Goal: Check status: Check status

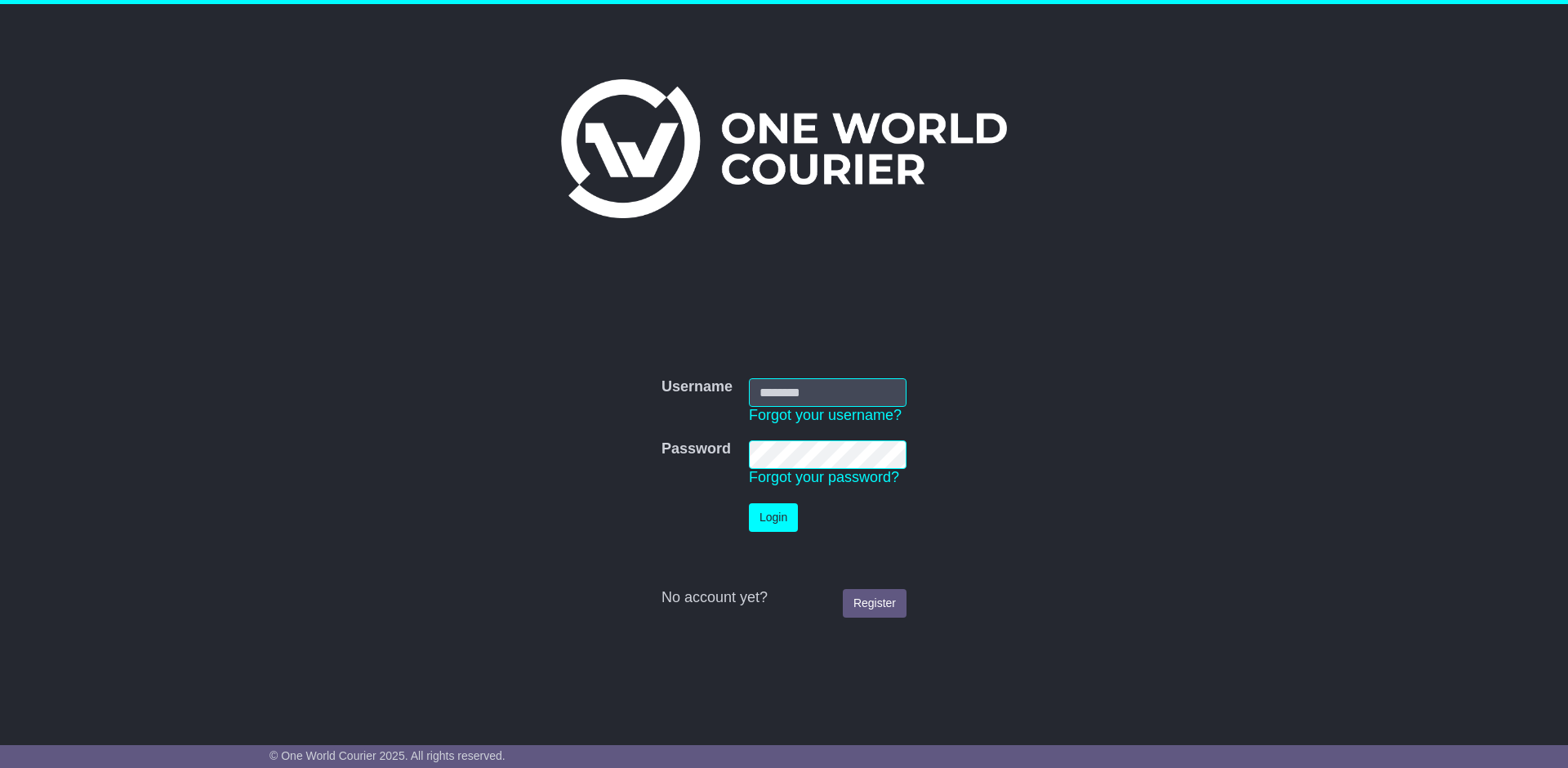
click at [837, 395] on input "Username" at bounding box center [827, 392] width 158 height 28
click at [788, 514] on button "Login" at bounding box center [774, 517] width 49 height 28
click at [831, 409] on link "Forgot your username?" at bounding box center [825, 415] width 152 height 16
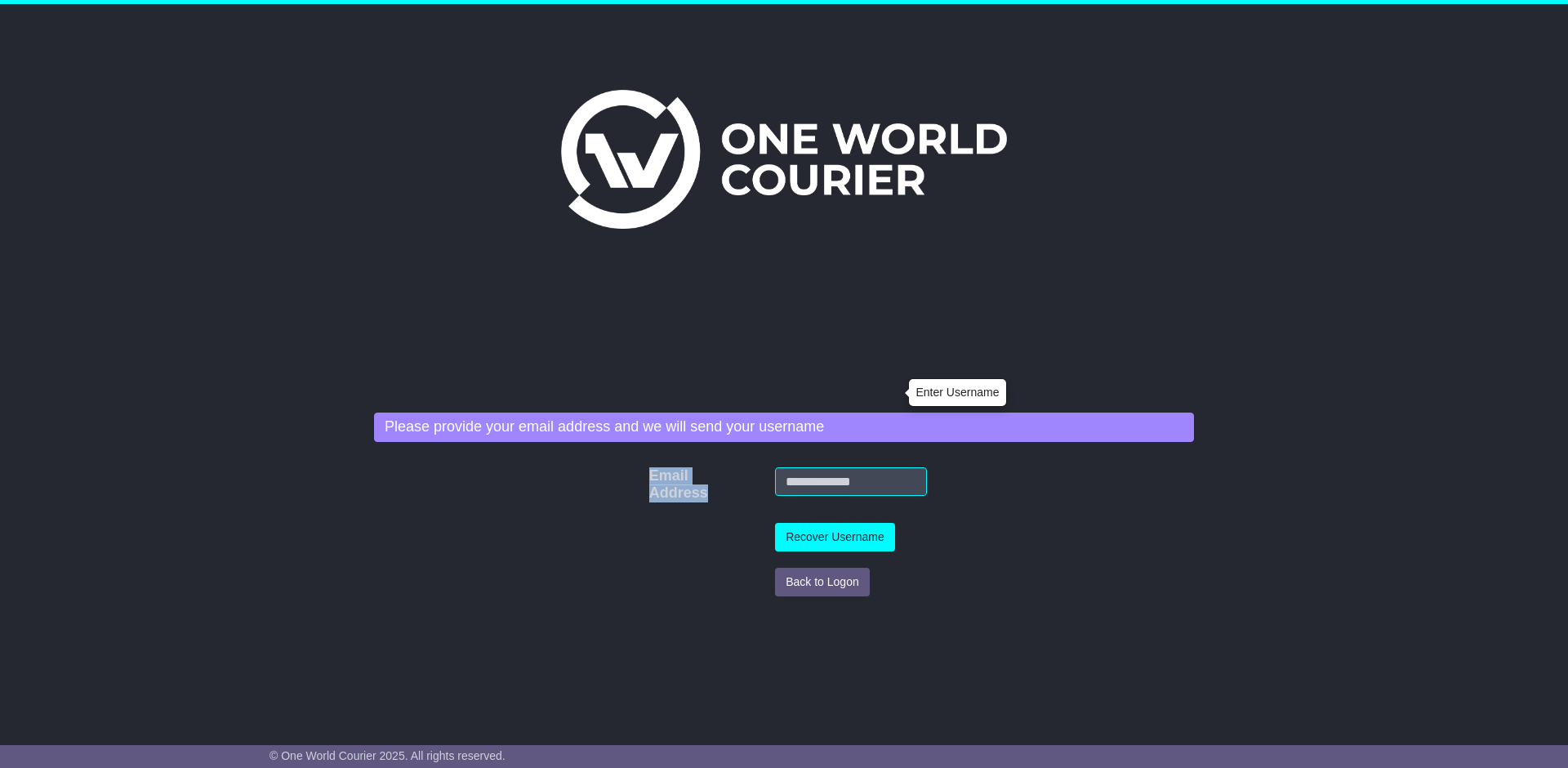
click at [825, 459] on form "Please provide your email address and we will send your username Email Address …" at bounding box center [784, 508] width 820 height 192
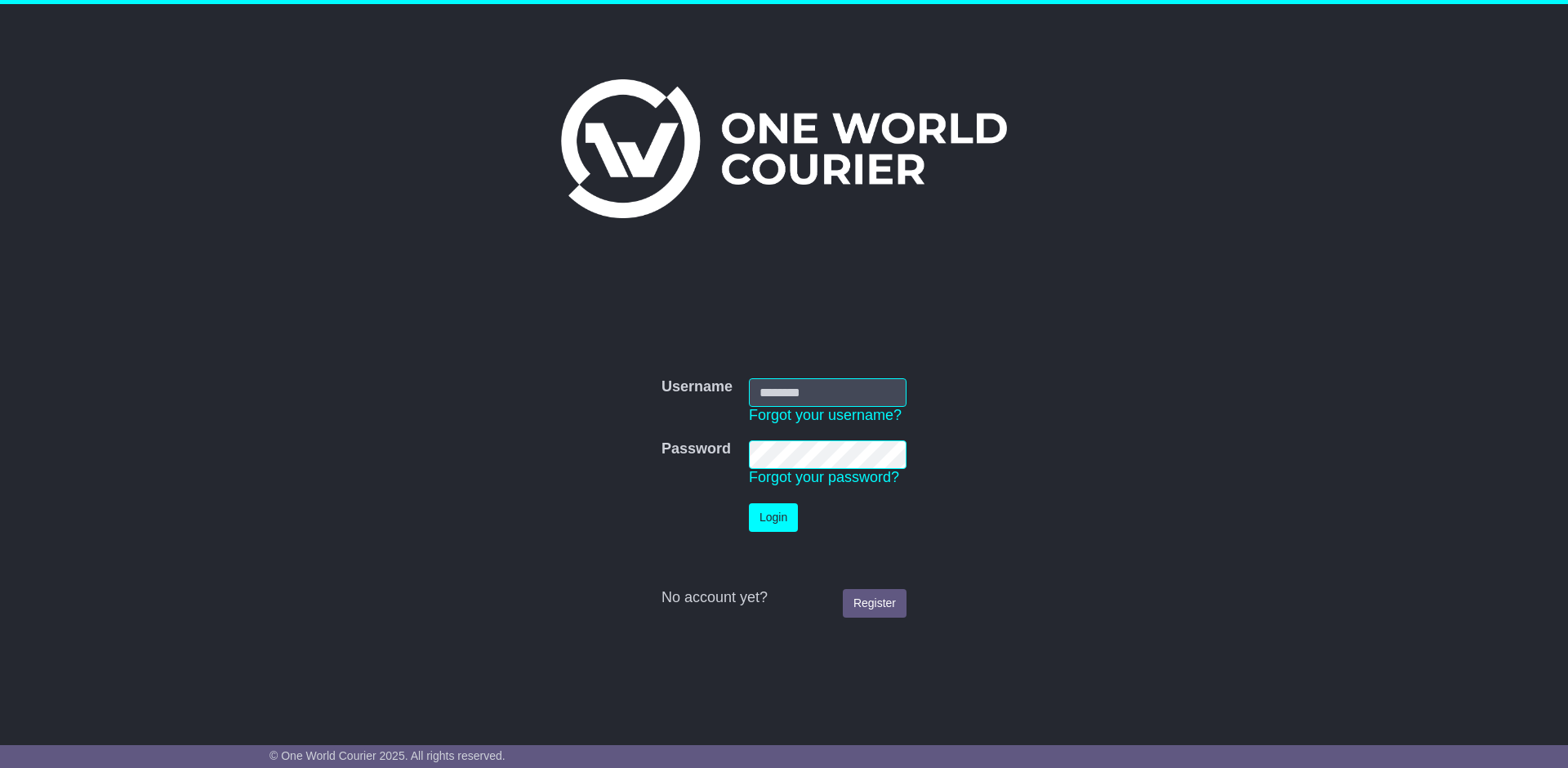
click at [834, 396] on input "Username" at bounding box center [827, 392] width 158 height 28
type input "**********"
click at [762, 514] on button "Login" at bounding box center [774, 517] width 49 height 28
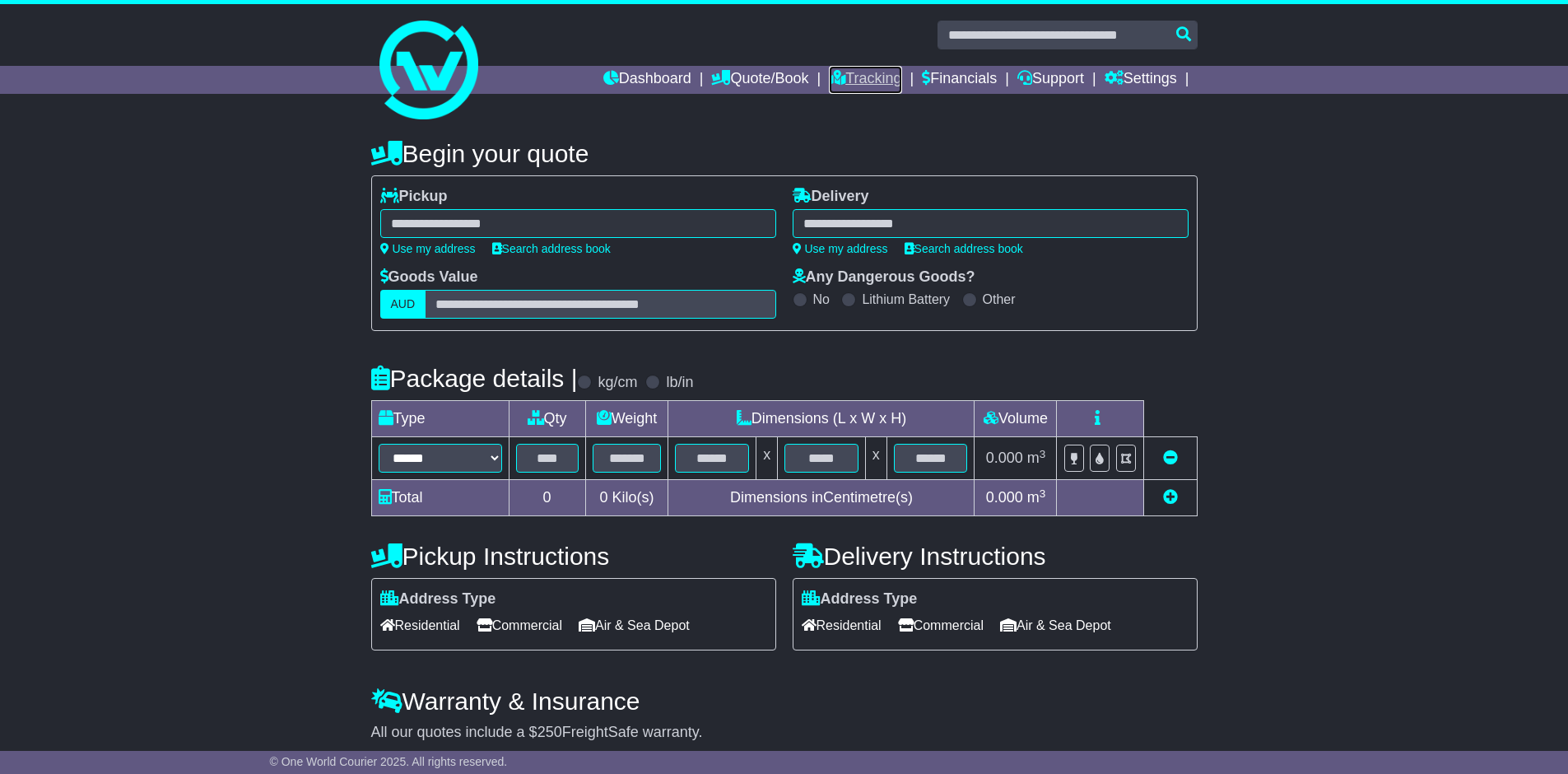
click at [870, 75] on link "Tracking" at bounding box center [865, 80] width 73 height 28
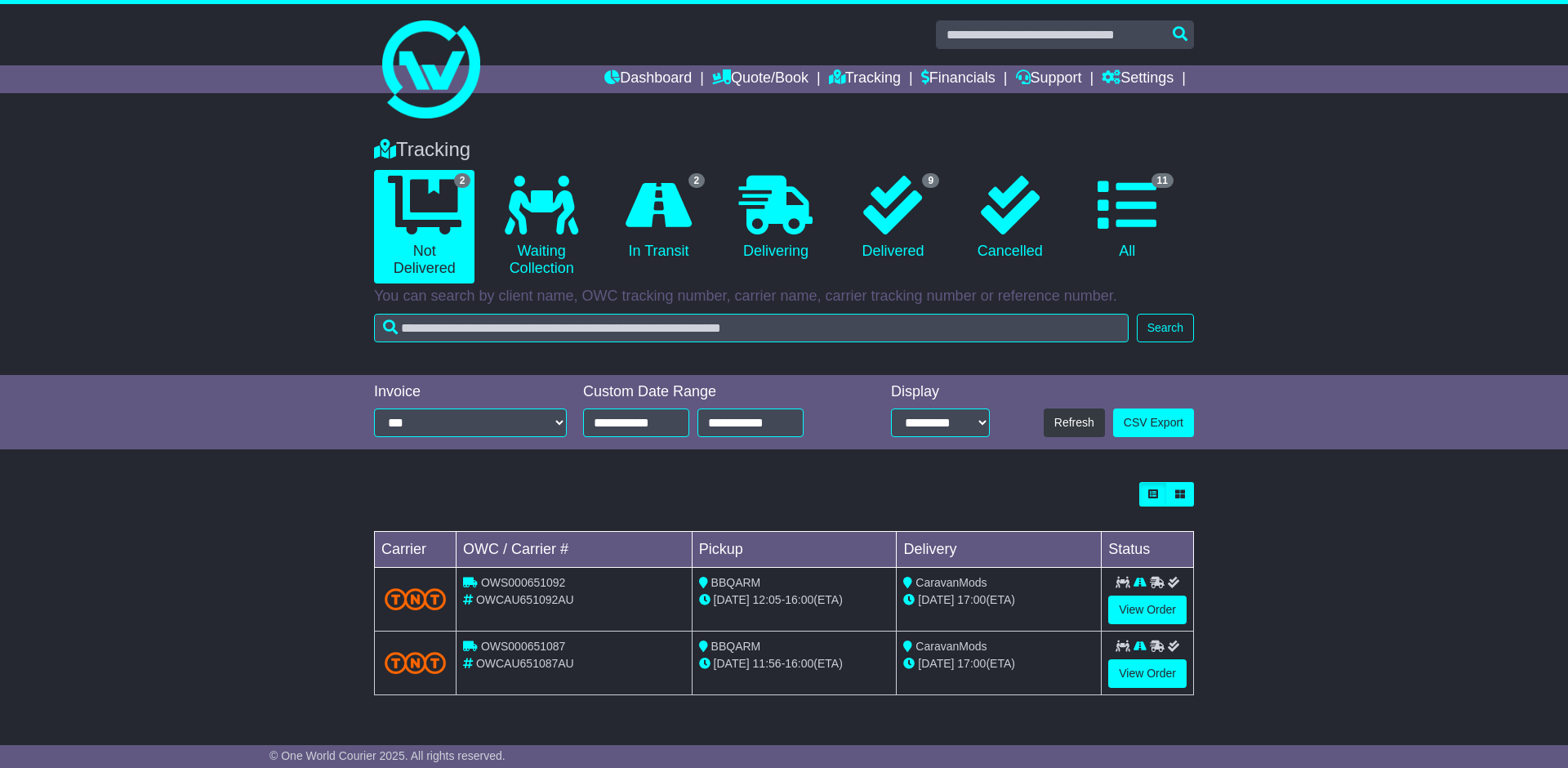
click at [515, 605] on span "OWCAU651092AU" at bounding box center [524, 599] width 98 height 13
copy span "OWCAU651092AU"
click at [1139, 647] on icon at bounding box center [1140, 646] width 13 height 12
click at [1160, 614] on link "View Order" at bounding box center [1147, 609] width 78 height 28
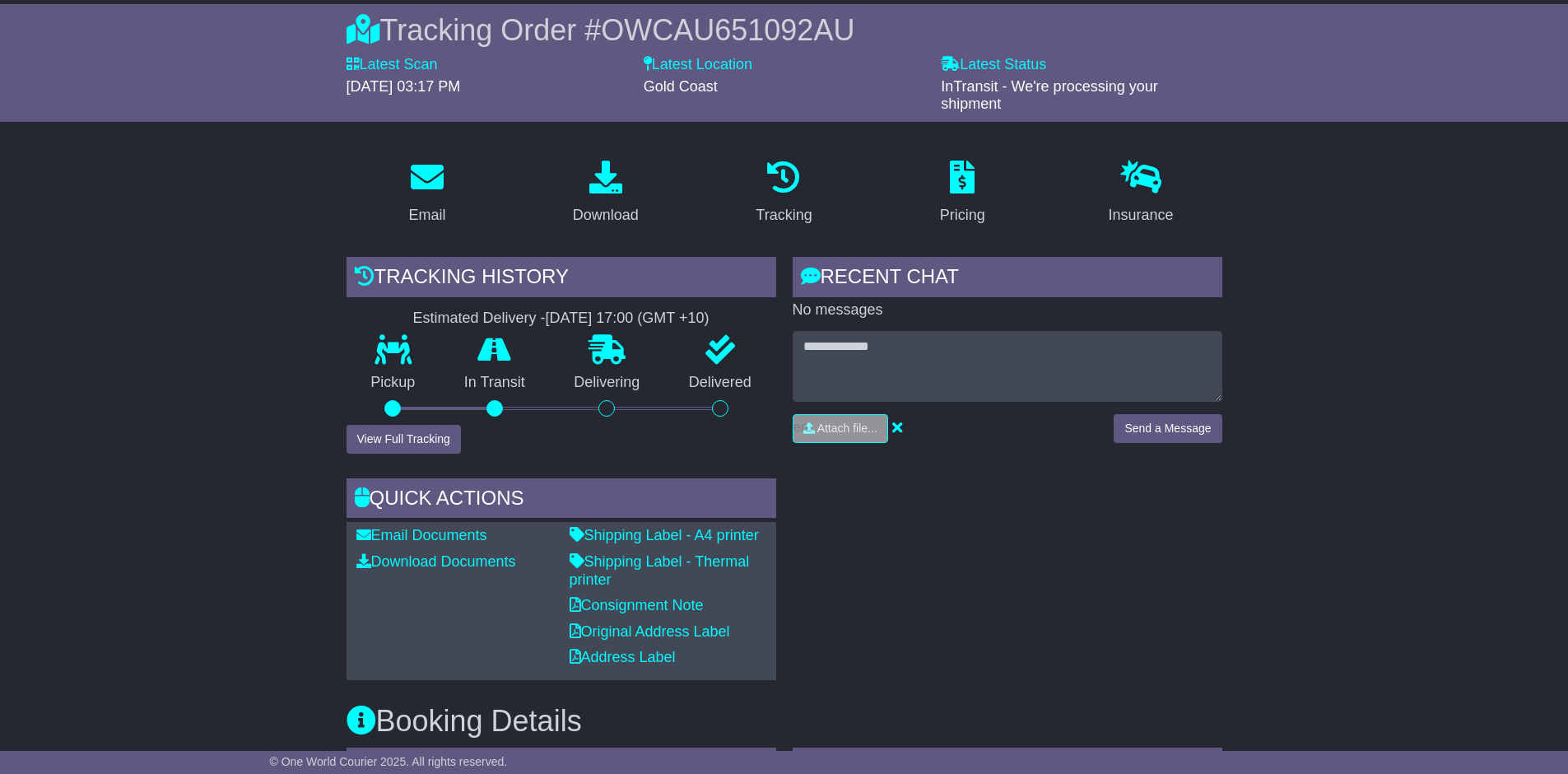
scroll to position [114, 0]
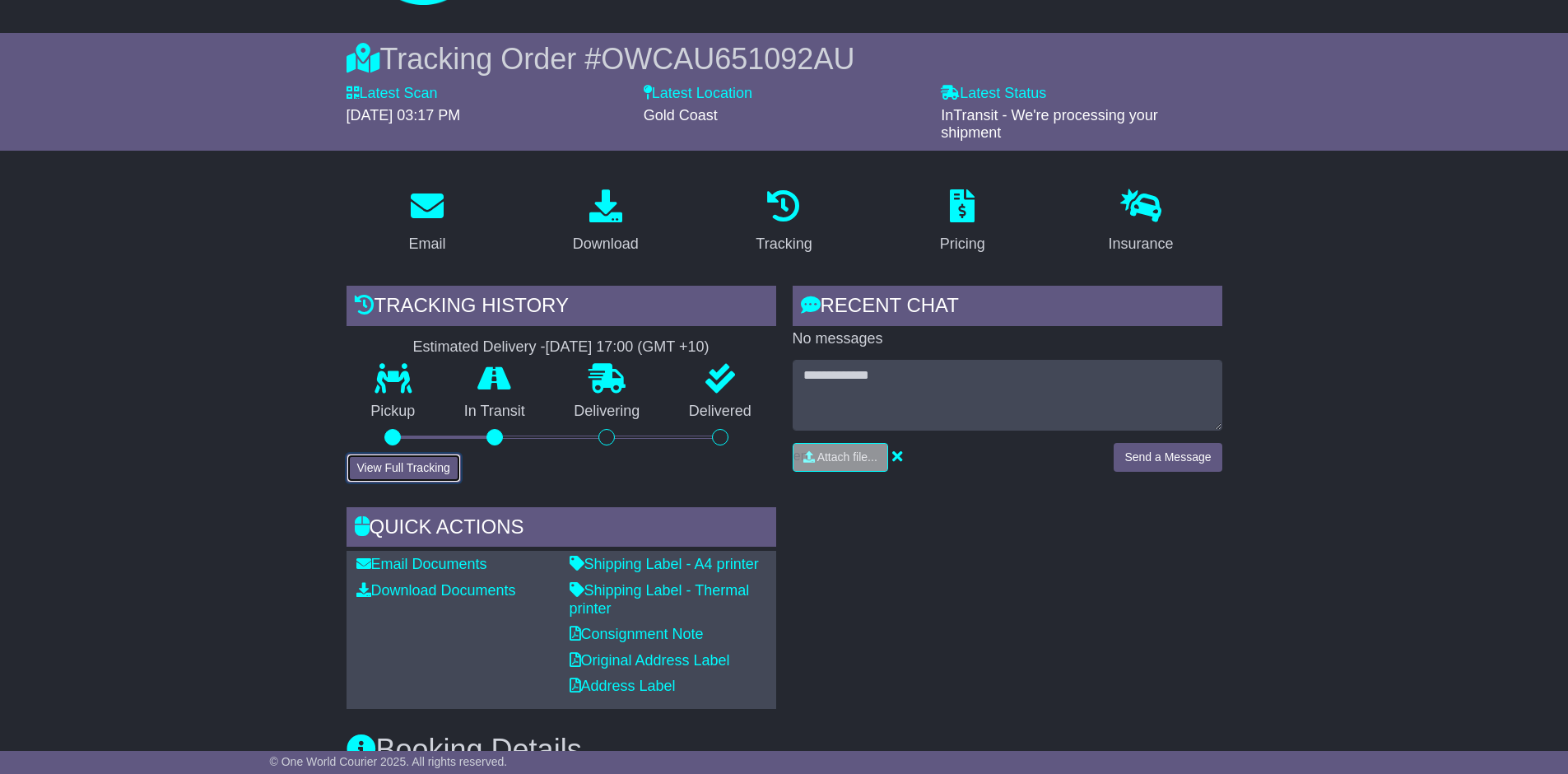
click at [375, 463] on button "View Full Tracking" at bounding box center [403, 467] width 114 height 28
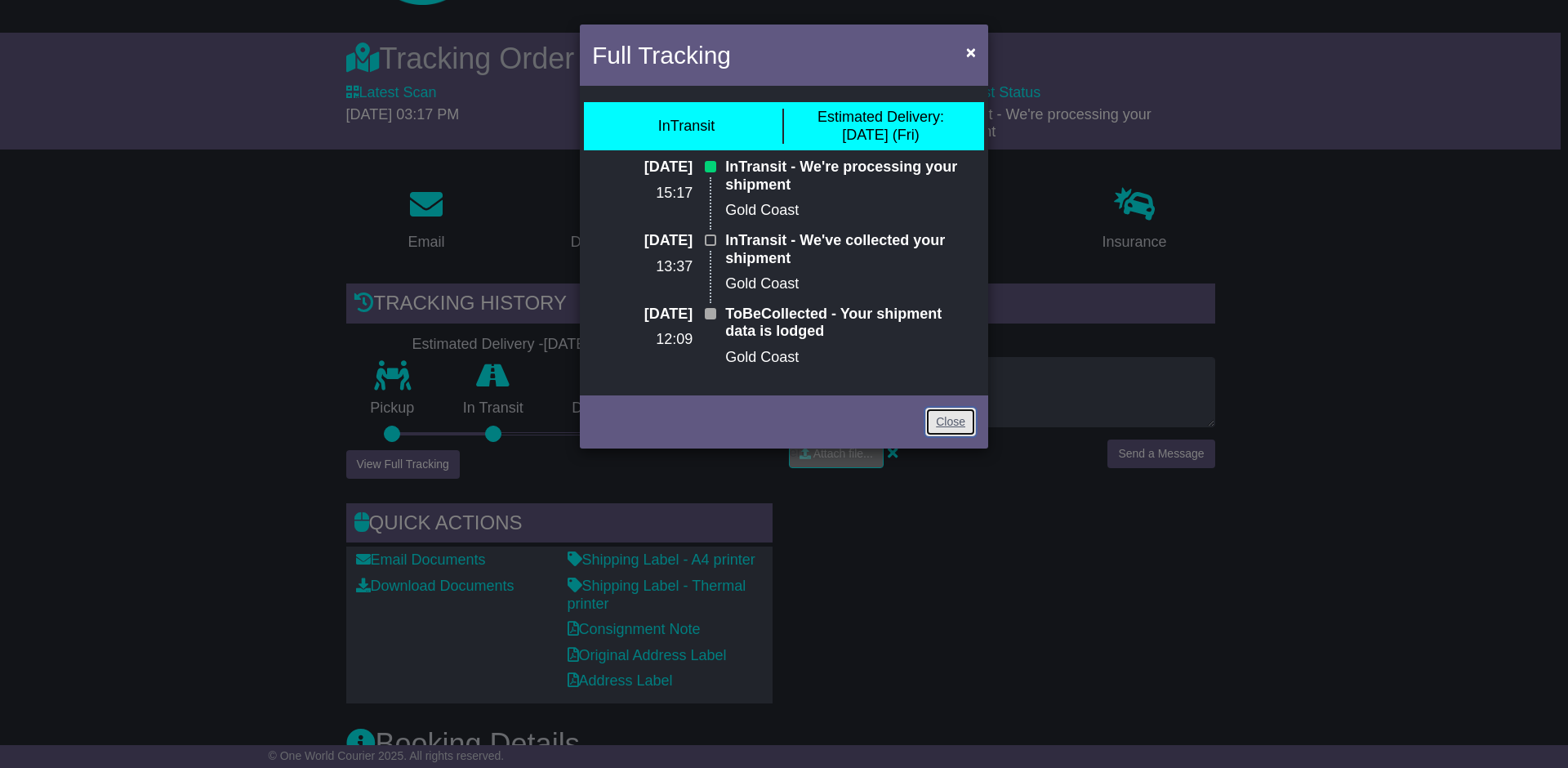
click at [949, 429] on link "Close" at bounding box center [951, 421] width 51 height 28
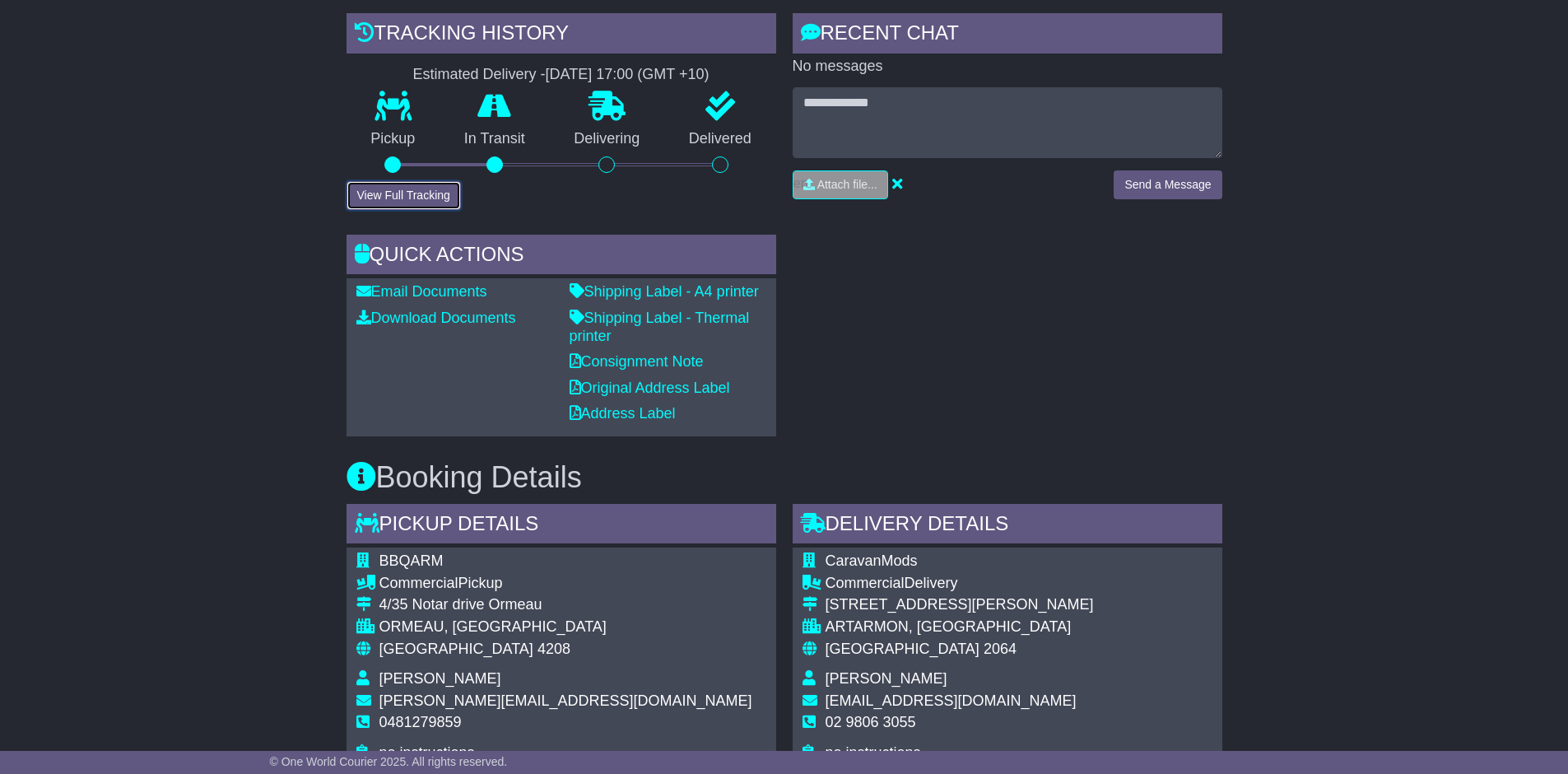
scroll to position [288, 0]
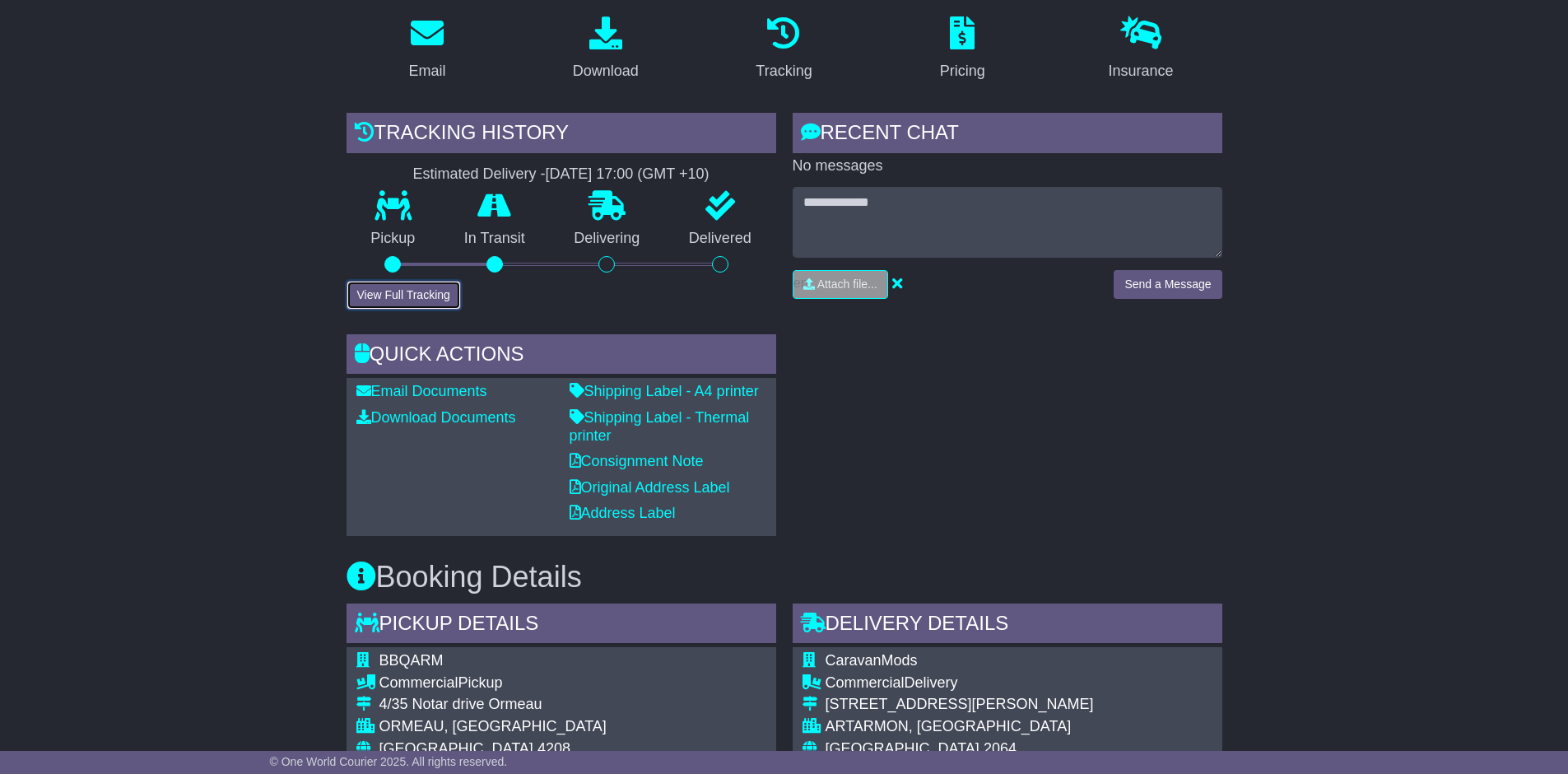
click at [408, 280] on button "View Full Tracking" at bounding box center [403, 294] width 114 height 28
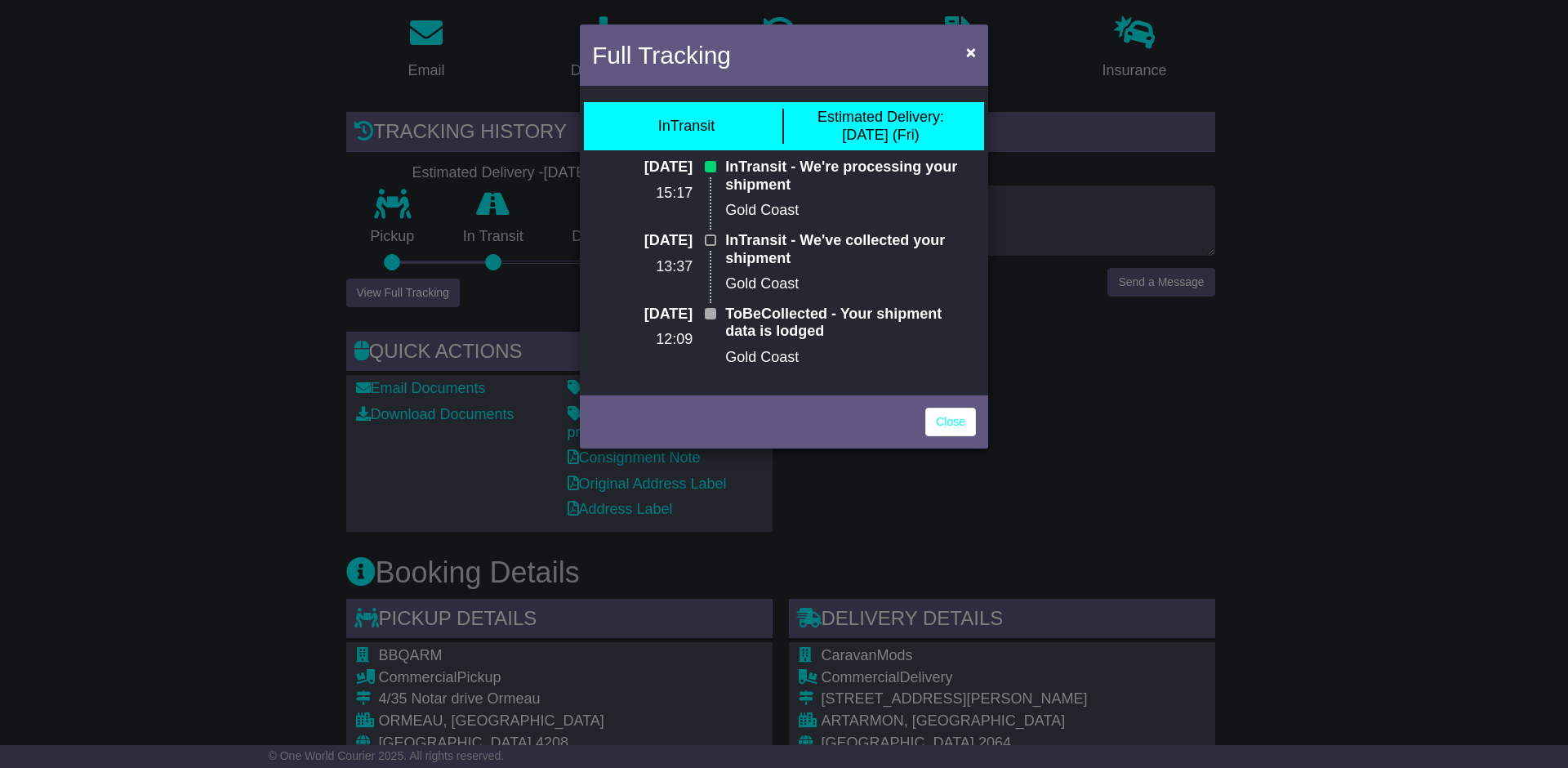
click at [982, 426] on div "Close" at bounding box center [784, 420] width 409 height 57
click at [960, 432] on link "Close" at bounding box center [951, 421] width 51 height 28
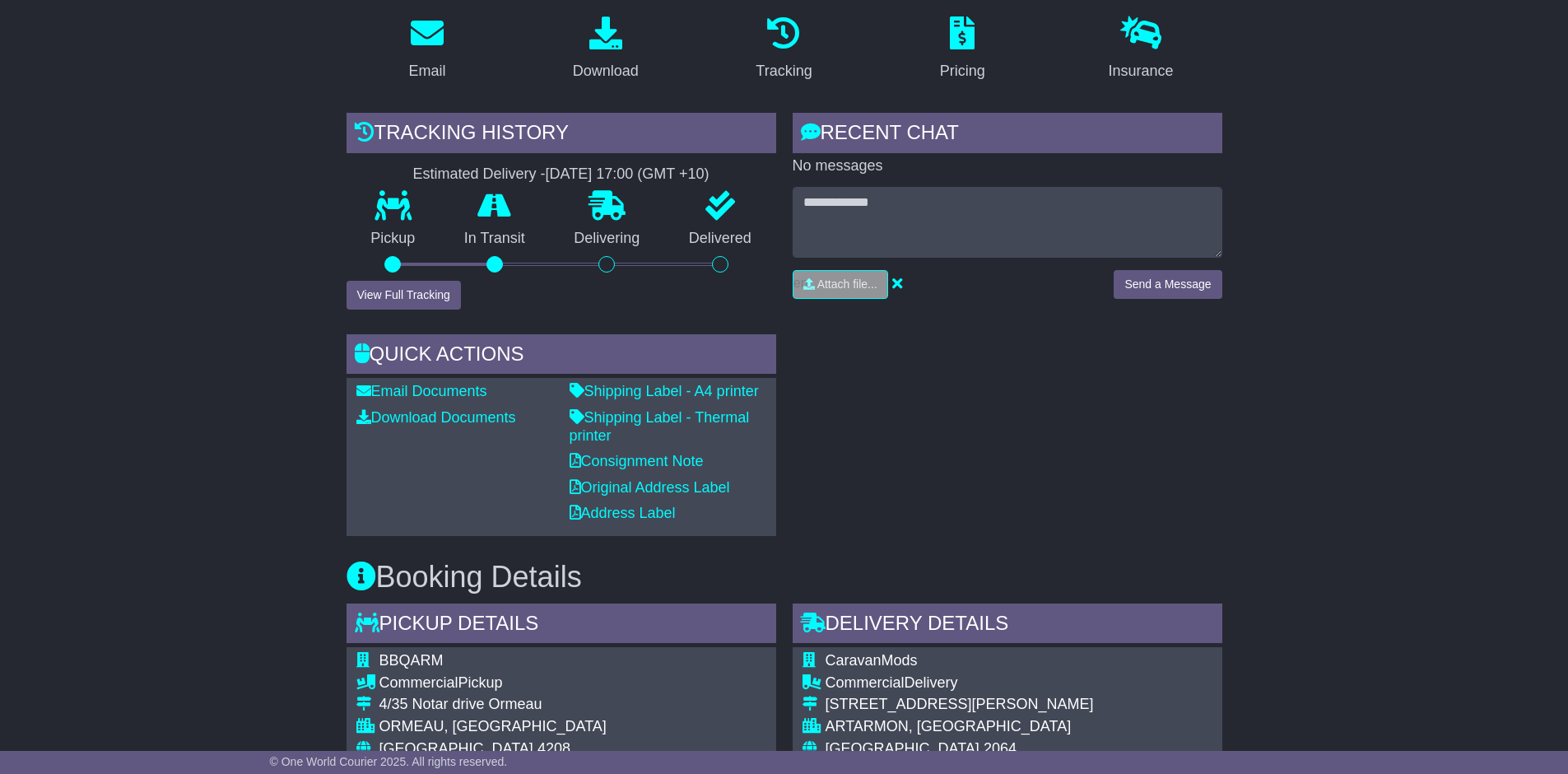
click at [967, 506] on div "RECENT CHAT Loading... No messages Attach file..." at bounding box center [1006, 324] width 446 height 423
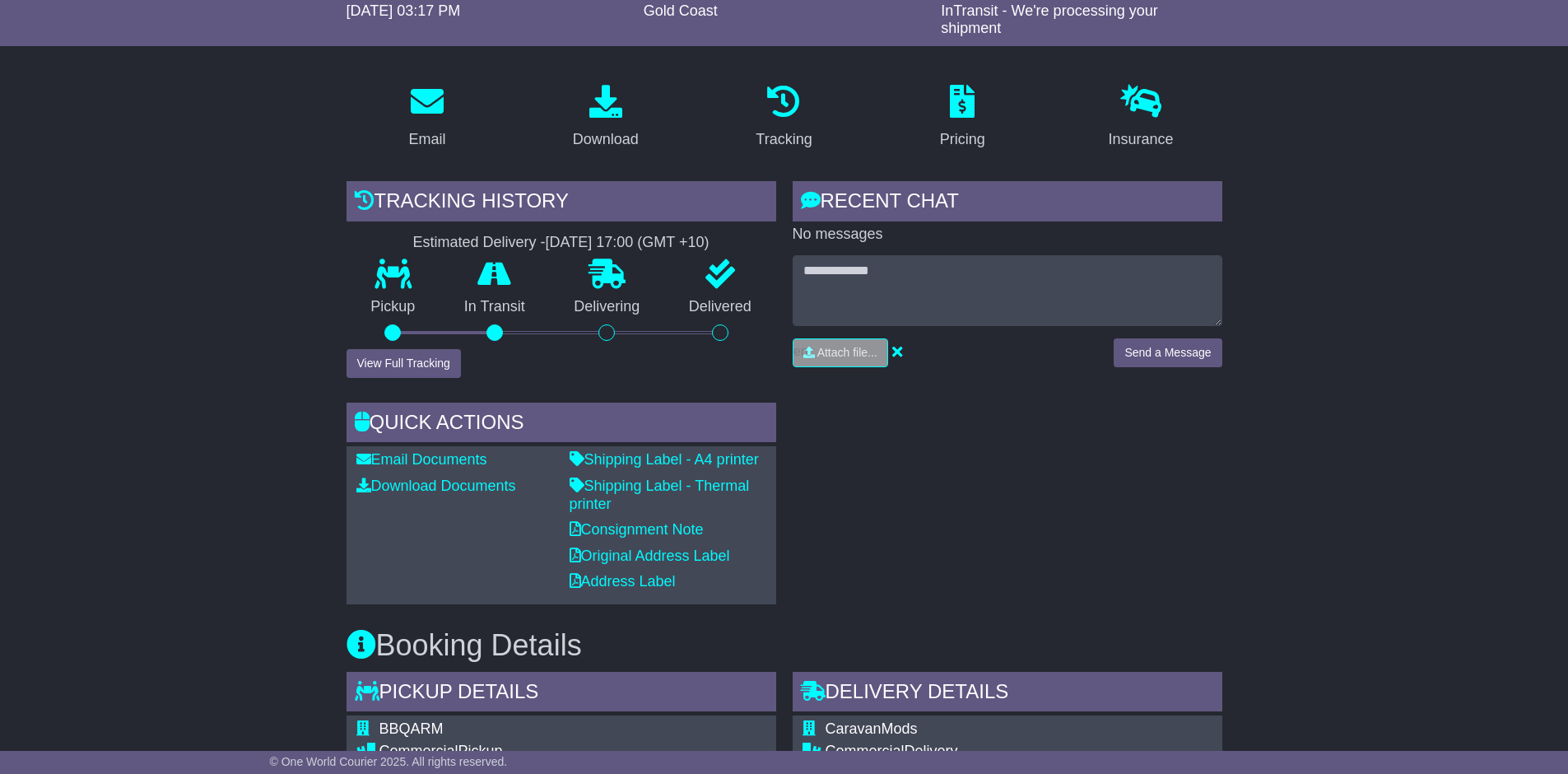
scroll to position [306, 0]
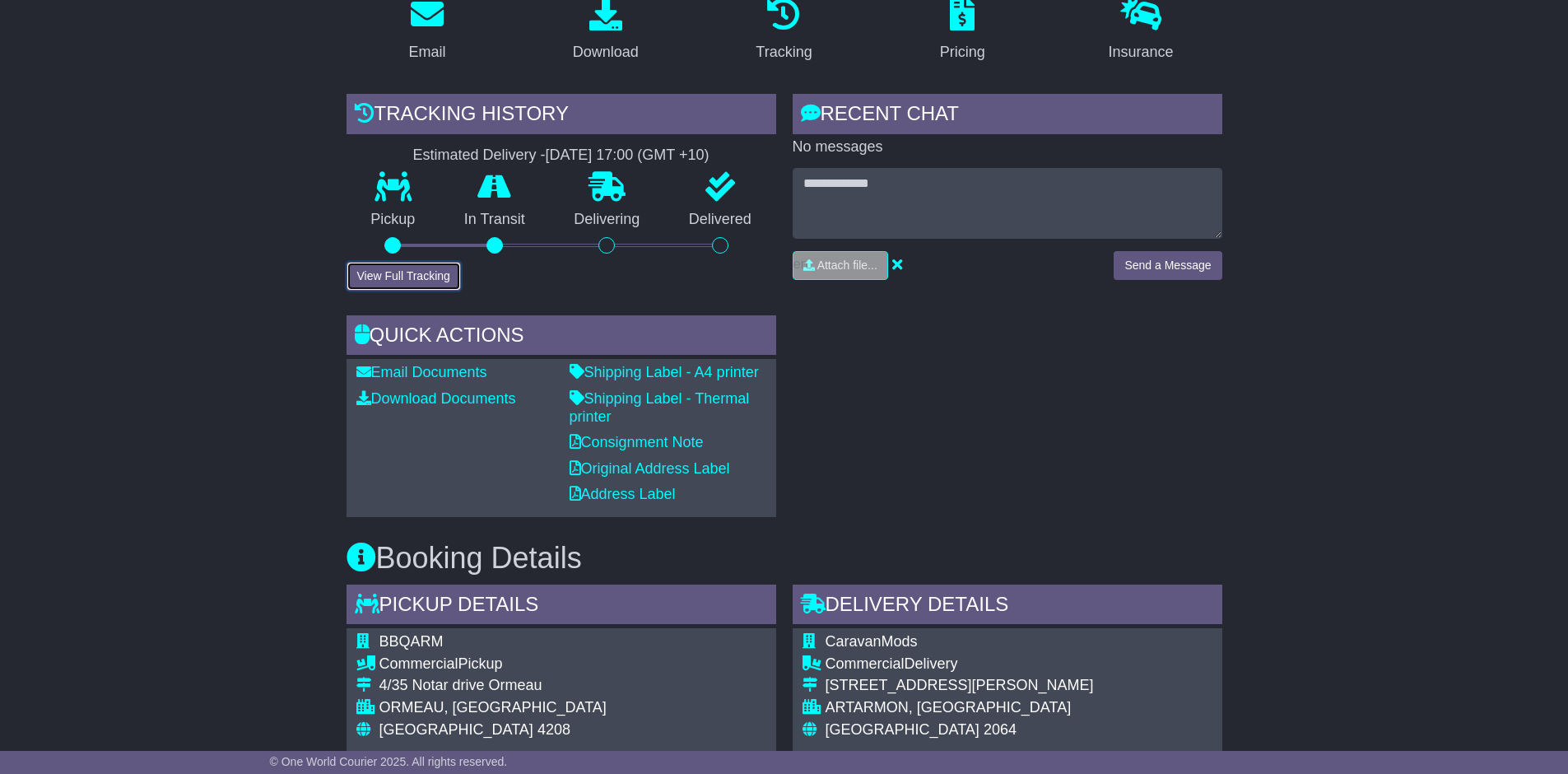
click at [424, 278] on button "View Full Tracking" at bounding box center [403, 276] width 114 height 28
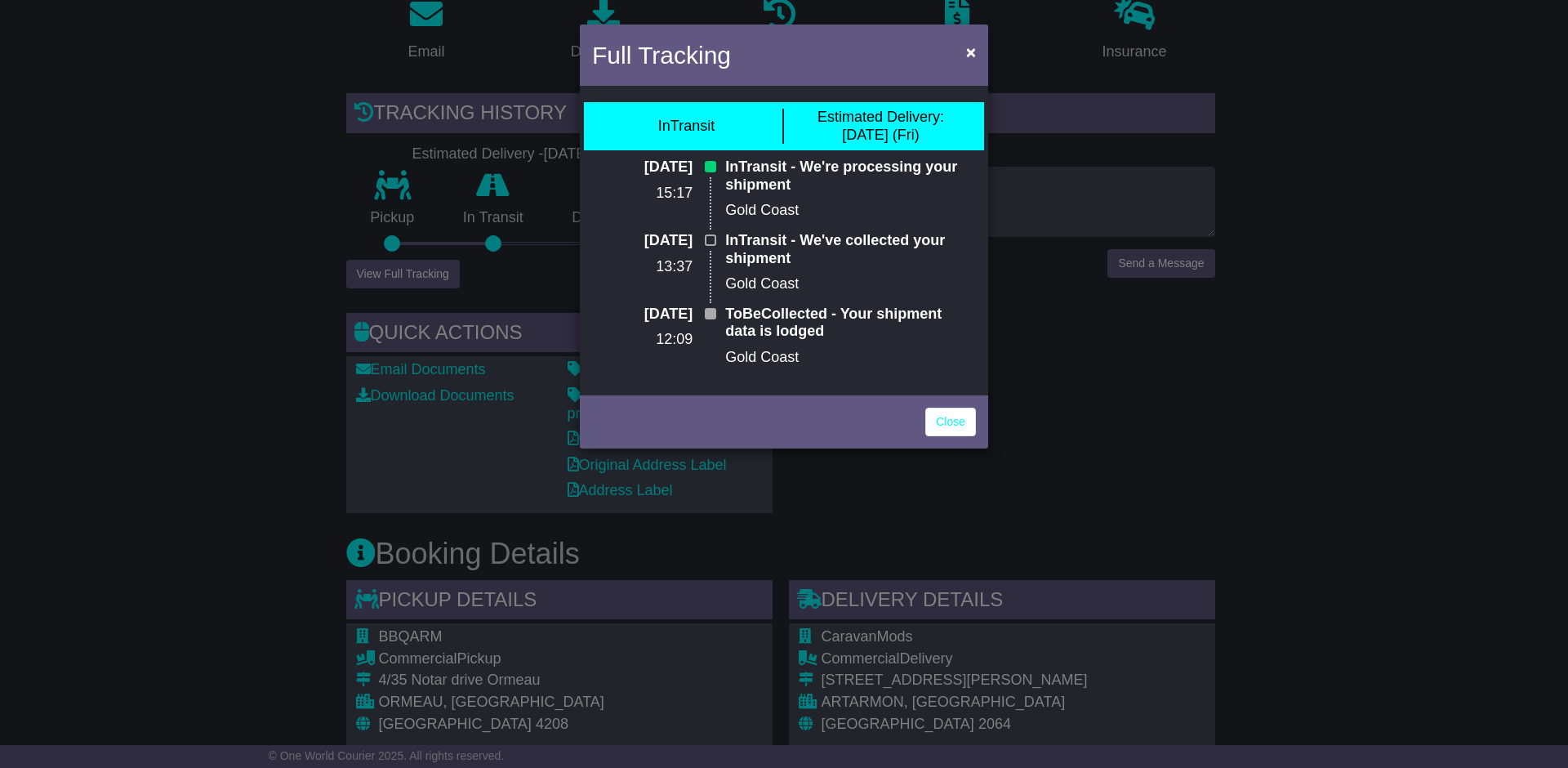
click at [62, 349] on div "Full Tracking × InTransit Estimated Delivery: [DATE] (Fri) [DATE] 15:17 InTrans…" at bounding box center [784, 384] width 1568 height 768
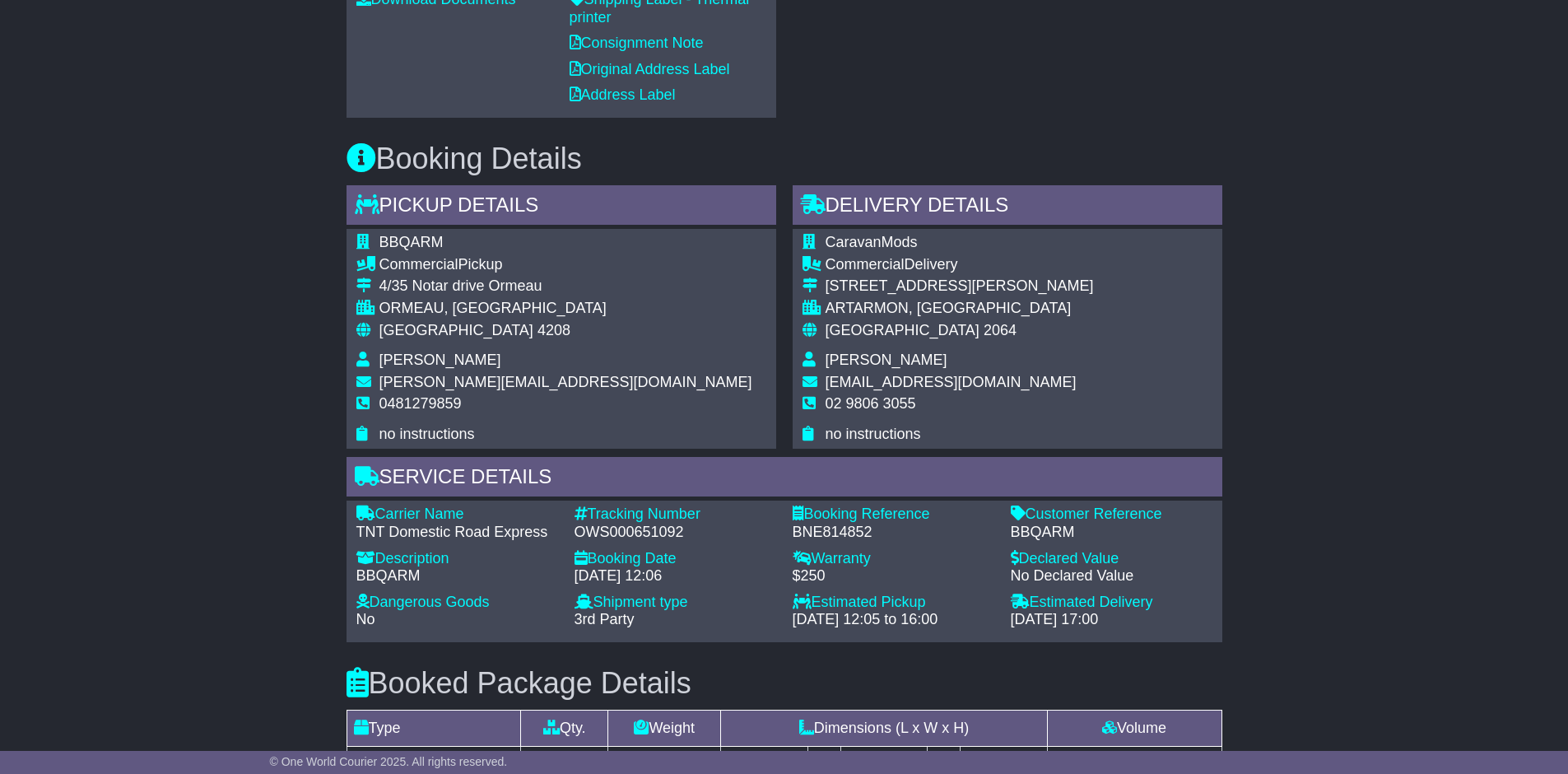
scroll to position [707, 0]
click at [625, 523] on div "OWS000651092" at bounding box center [675, 531] width 201 height 18
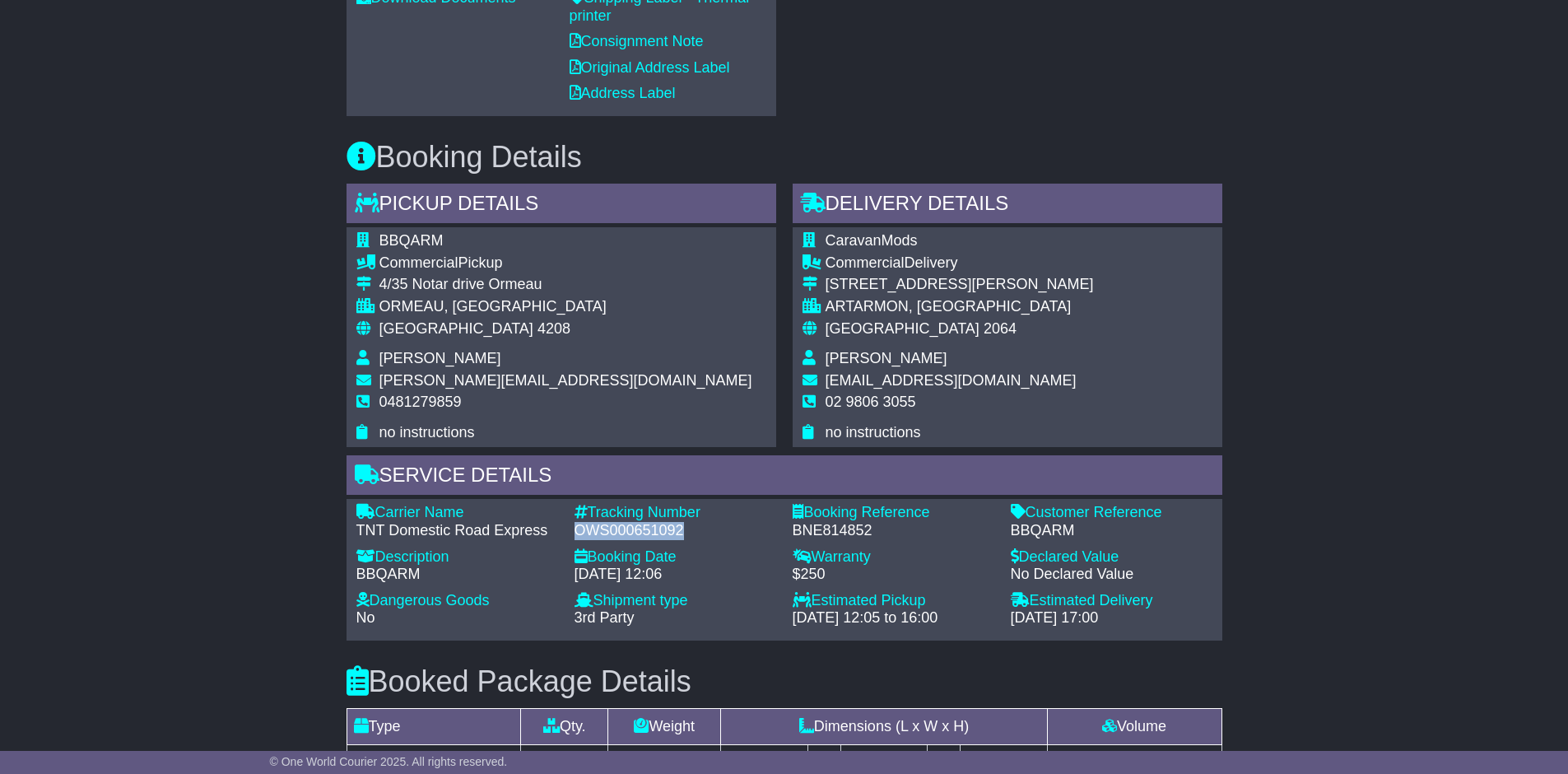
click at [625, 523] on div "OWS000651092" at bounding box center [675, 531] width 201 height 18
copy div "OWS000651092"
click at [118, 340] on div "Email Download Tracking Pricing Insurance" at bounding box center [784, 388] width 1568 height 1611
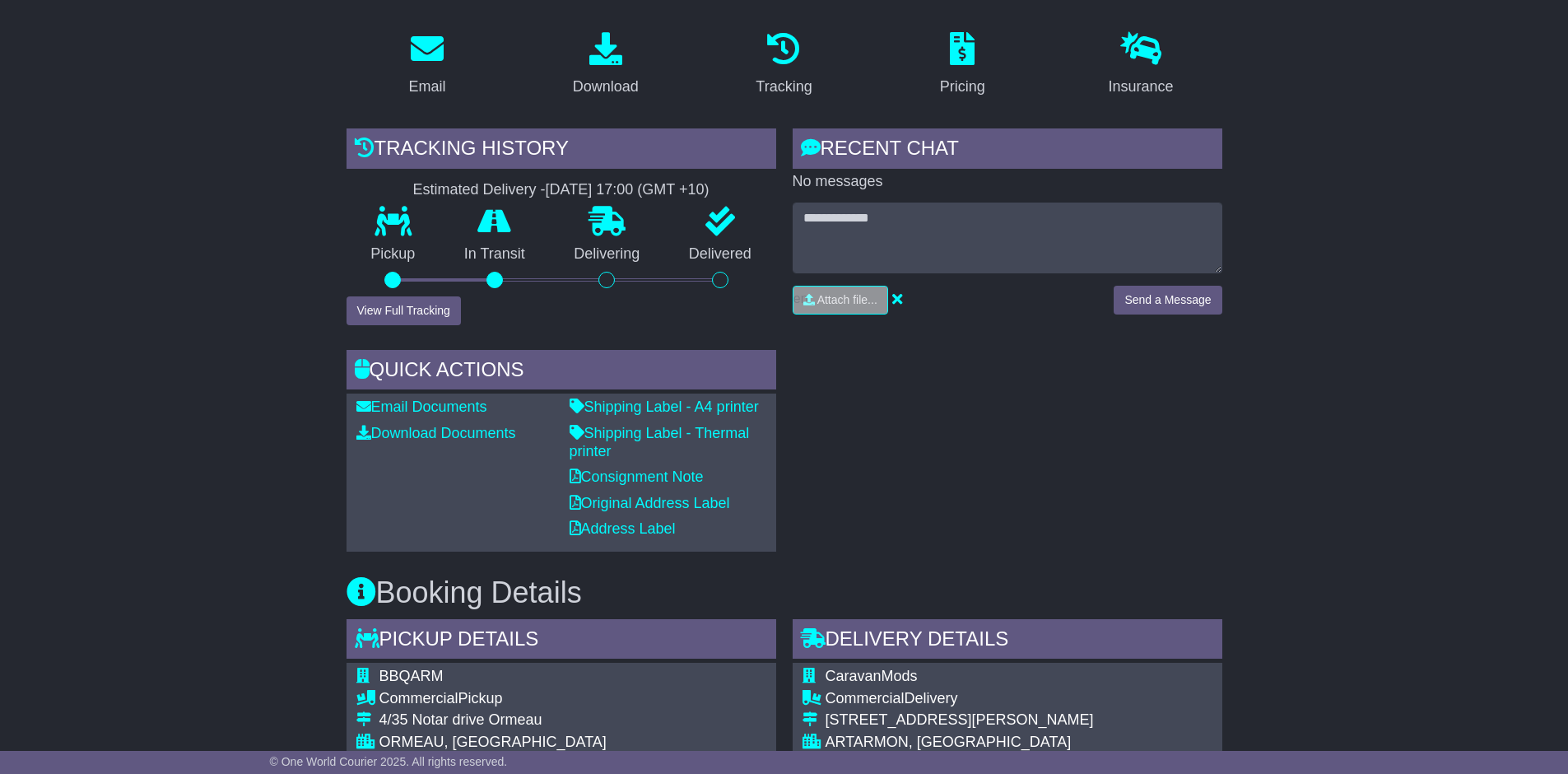
scroll to position [265, 0]
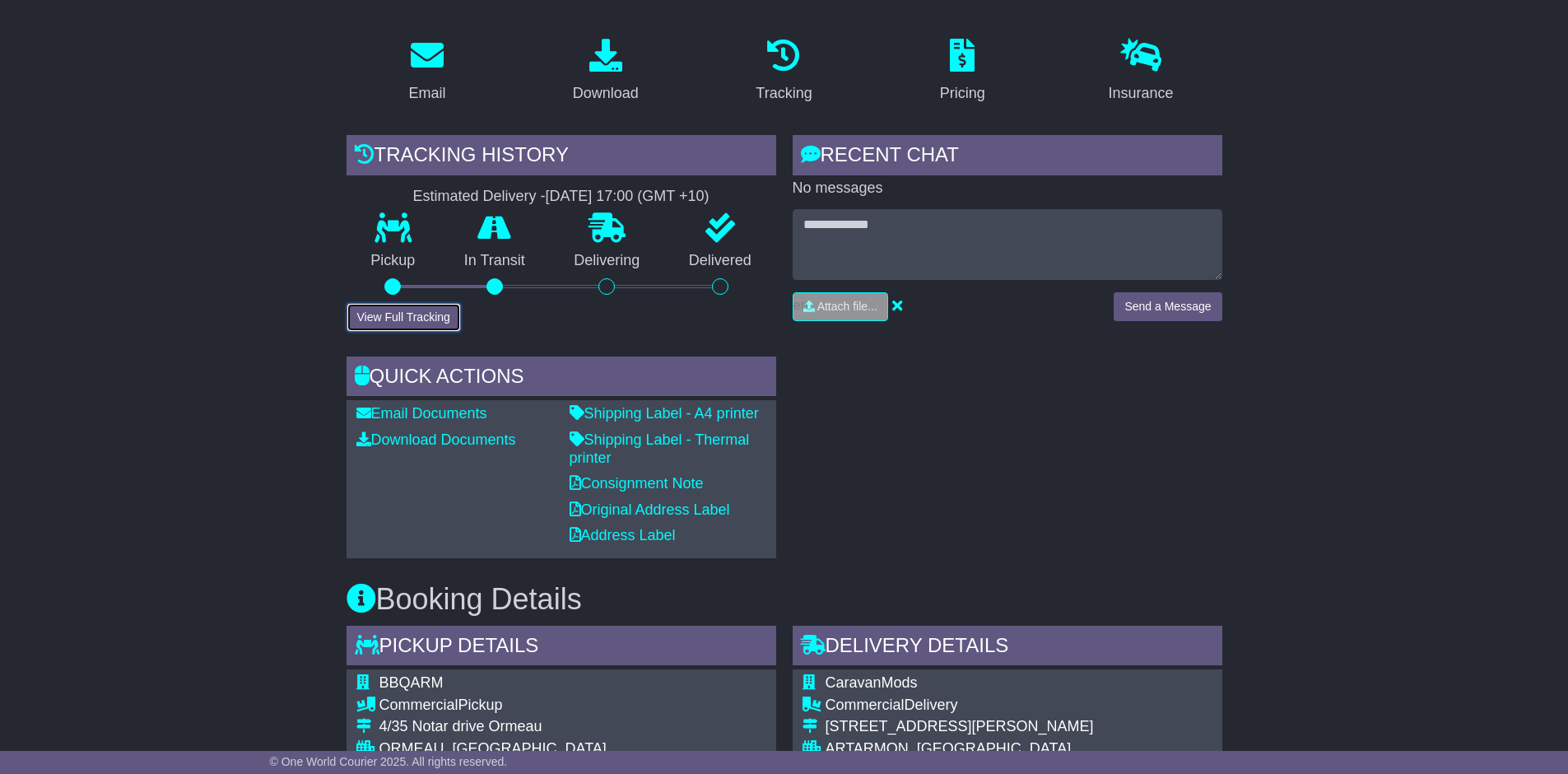
click at [384, 305] on button "View Full Tracking" at bounding box center [403, 317] width 114 height 28
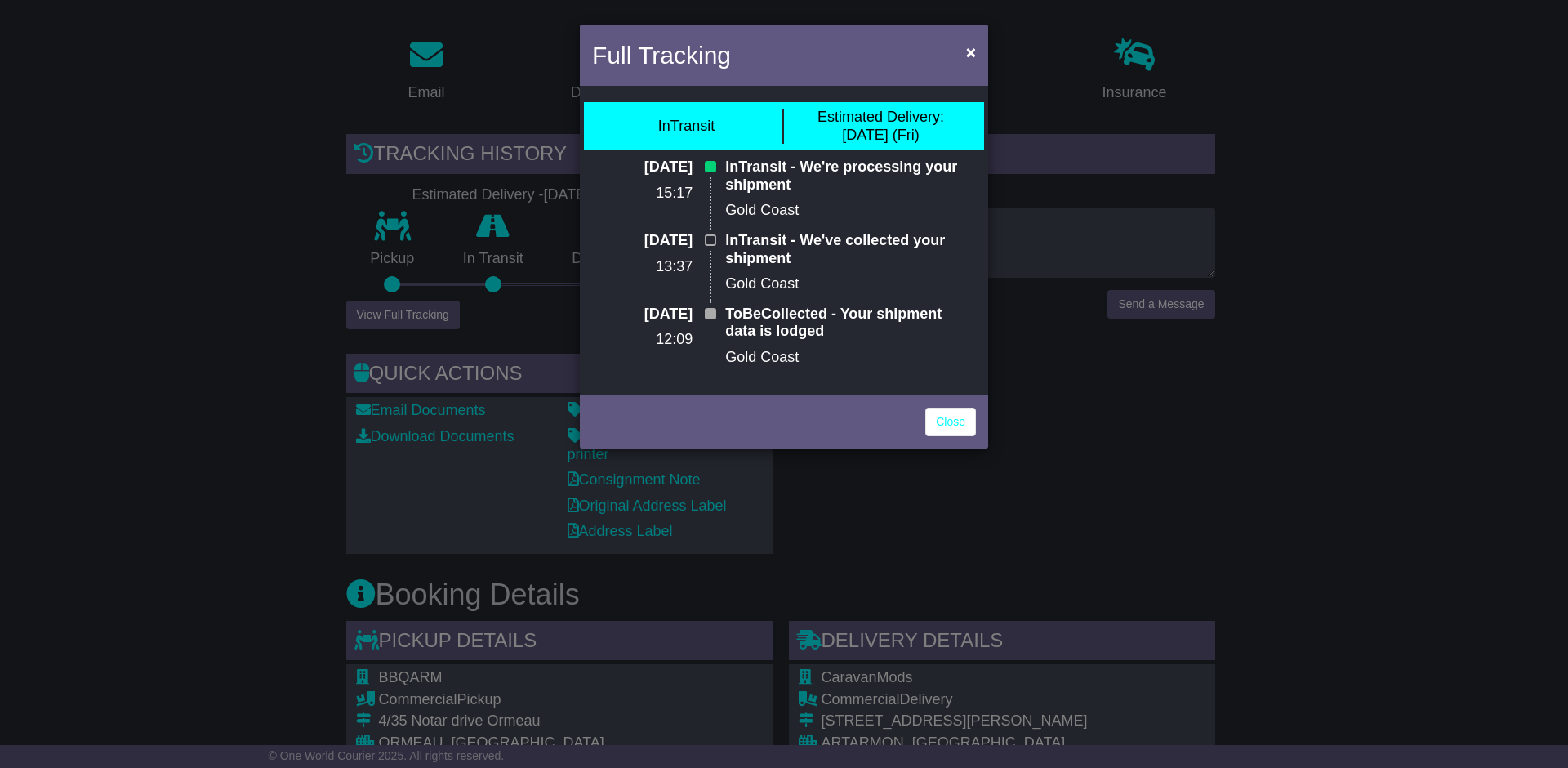
click at [1129, 415] on div "Full Tracking × InTransit Estimated Delivery: [DATE] (Fri) [DATE] 15:17 InTrans…" at bounding box center [784, 384] width 1568 height 768
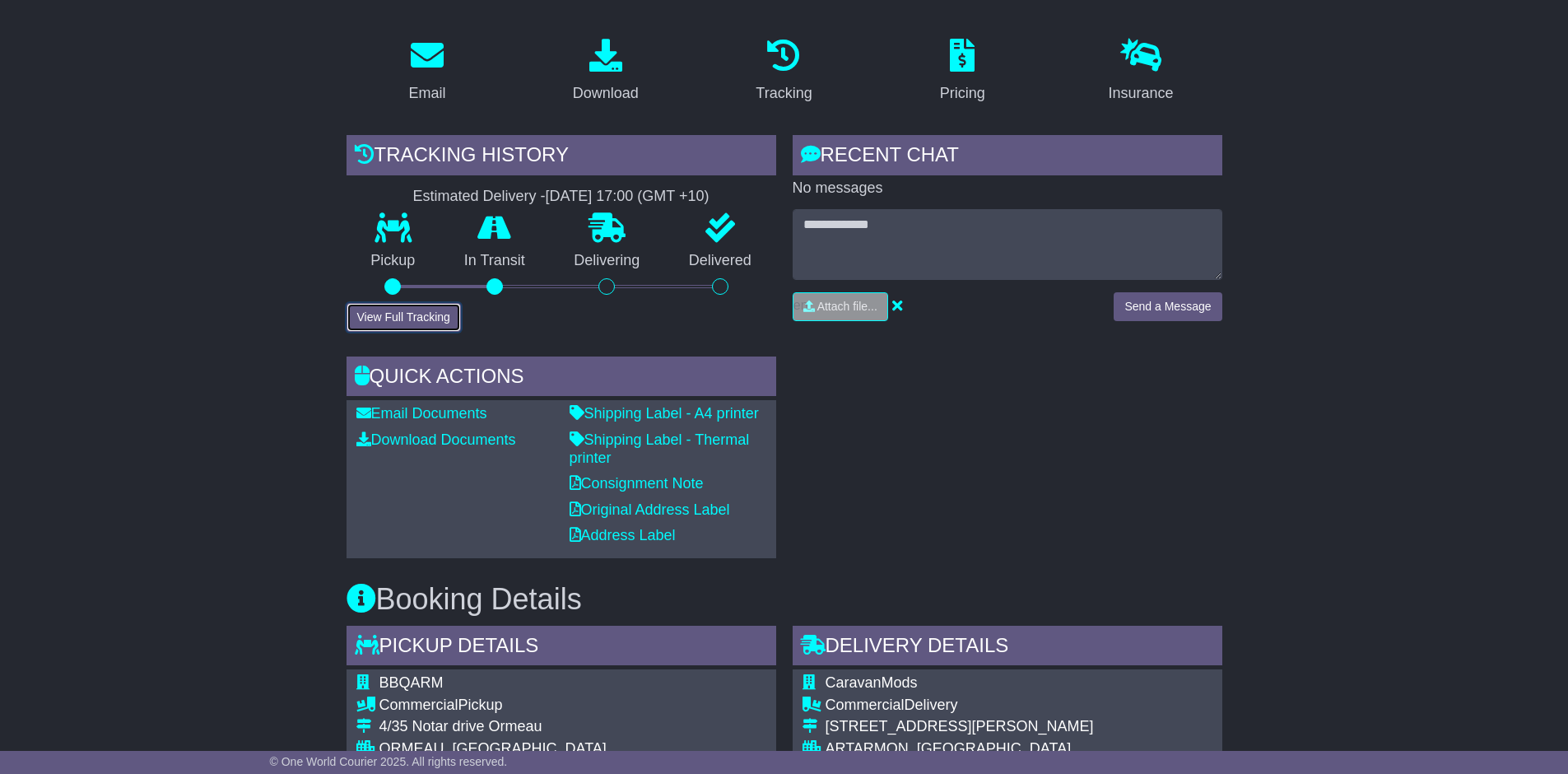
click at [437, 303] on button "View Full Tracking" at bounding box center [403, 317] width 114 height 28
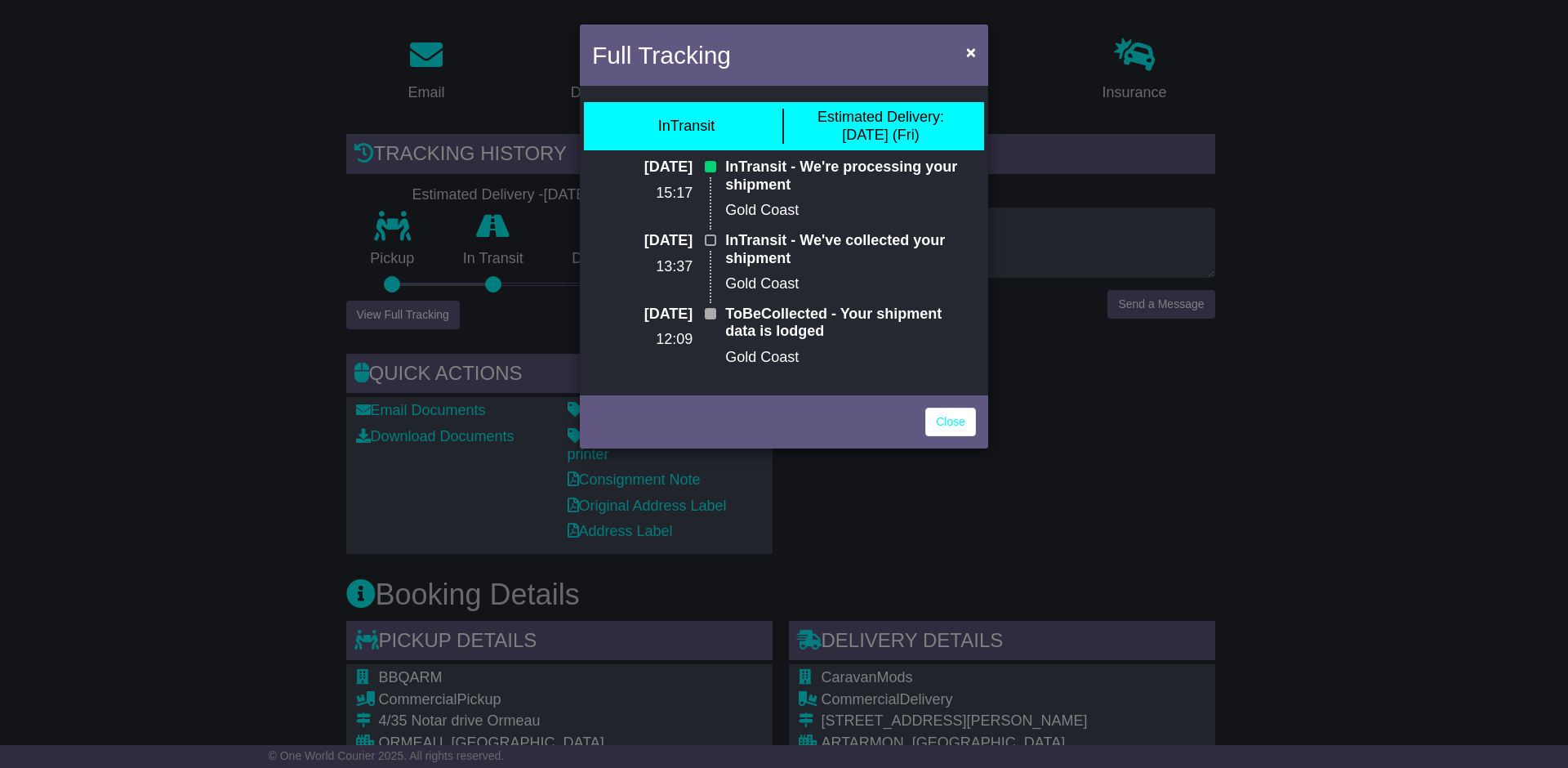
click at [1187, 429] on div "Full Tracking × InTransit Estimated Delivery: [DATE] (Fri) [DATE] 15:17 InTrans…" at bounding box center [784, 384] width 1568 height 768
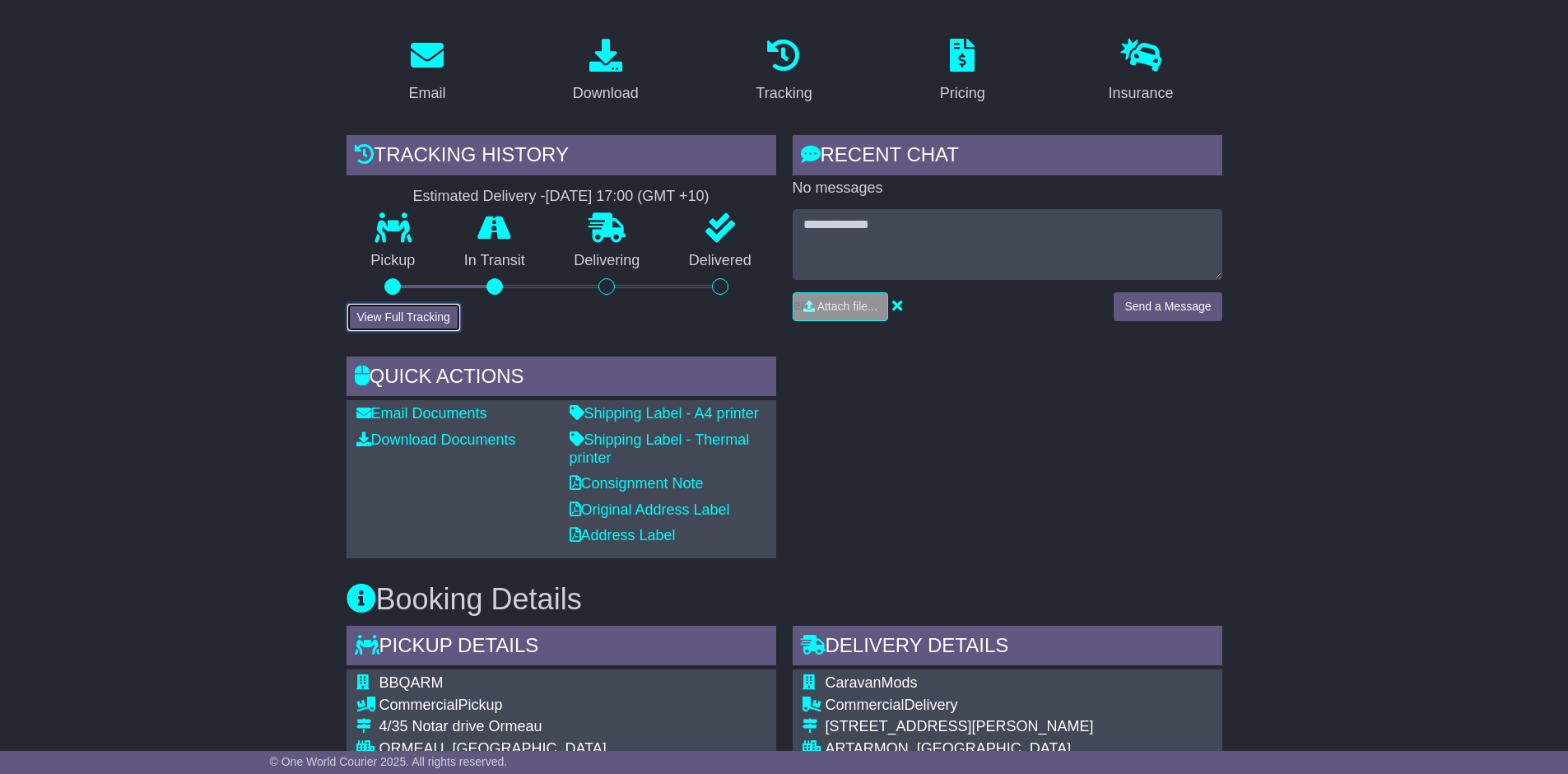
click at [417, 308] on button "View Full Tracking" at bounding box center [403, 317] width 114 height 28
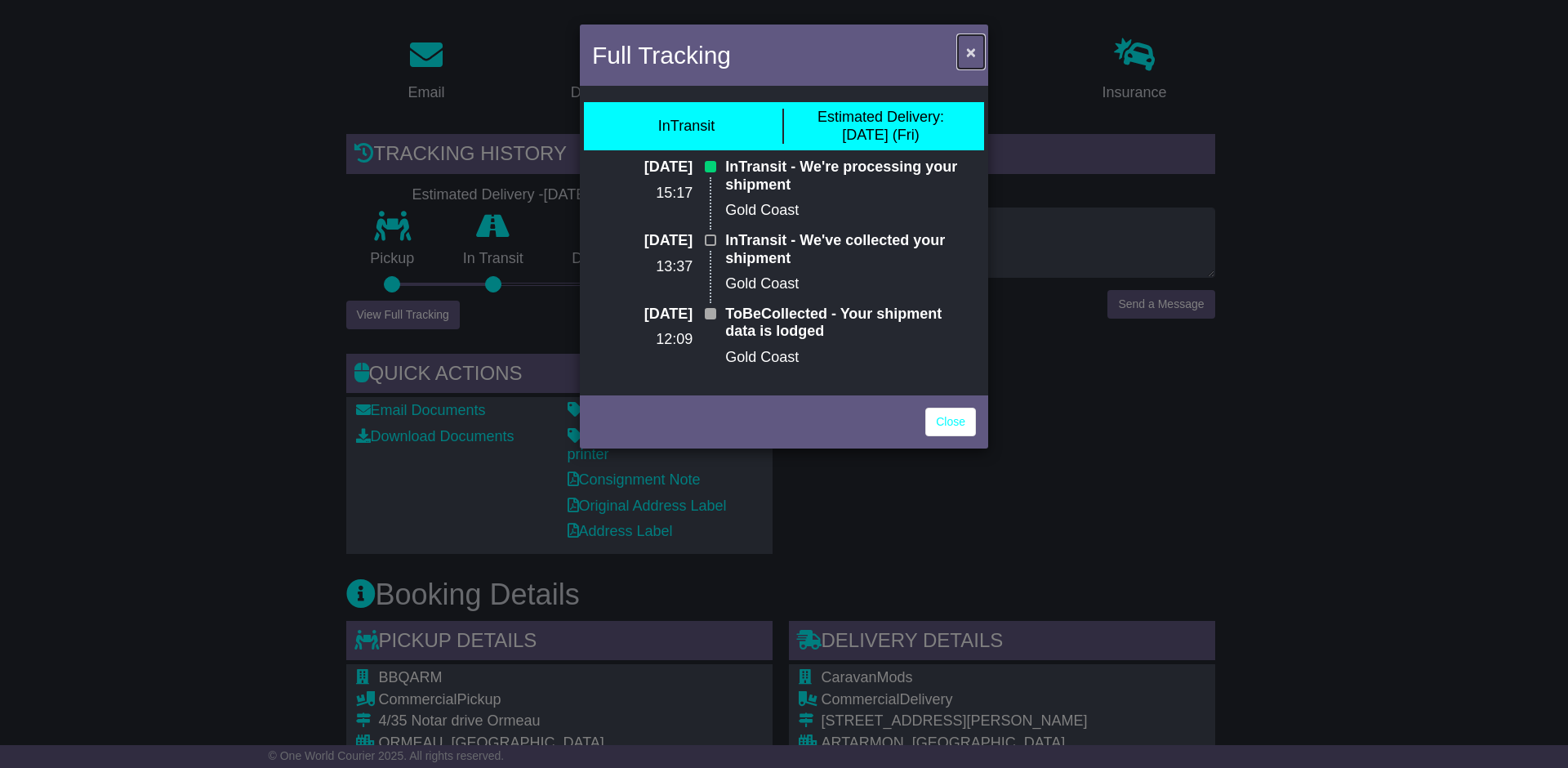
click at [973, 55] on span "×" at bounding box center [971, 52] width 10 height 19
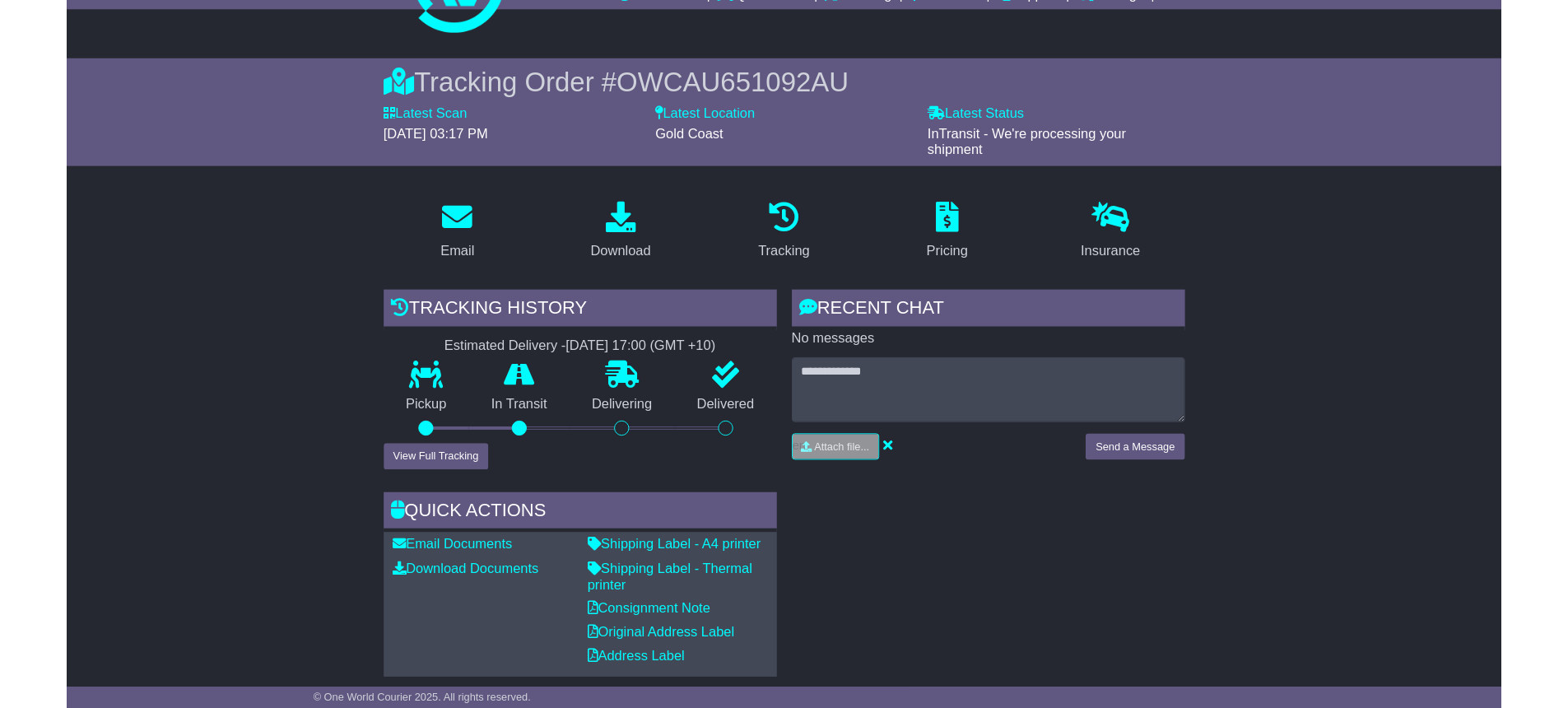
scroll to position [0, 0]
